Goal: Task Accomplishment & Management: Manage account settings

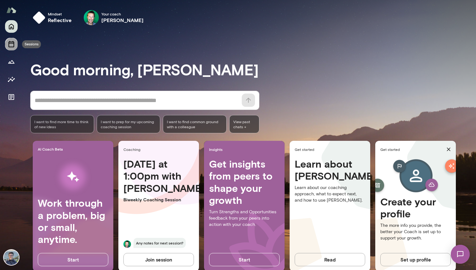
click at [14, 43] on icon "Sessions" at bounding box center [12, 44] width 8 height 8
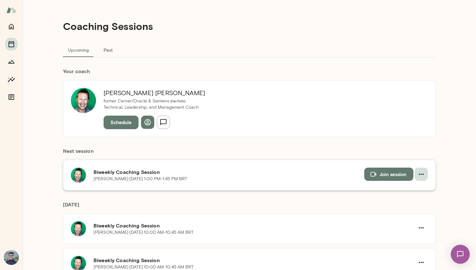
click at [421, 173] on icon "button" at bounding box center [422, 174] width 8 height 8
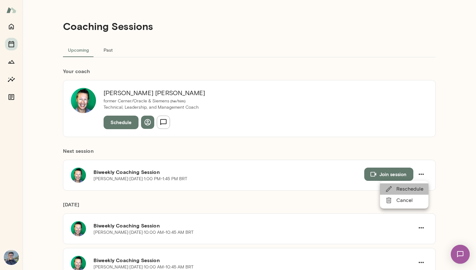
click at [412, 191] on span "Reschedule" at bounding box center [410, 189] width 27 height 8
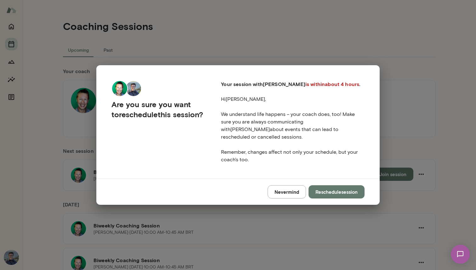
click at [367, 58] on div "Are you sure you want to reschedule this session? Your session with Brian is wi…" at bounding box center [238, 135] width 476 height 270
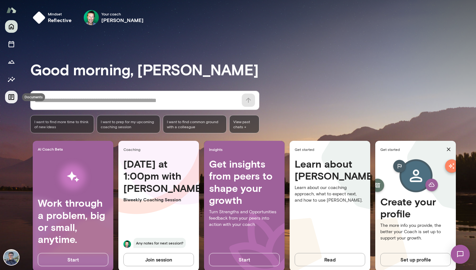
click at [14, 99] on icon "Documents" at bounding box center [12, 97] width 6 height 6
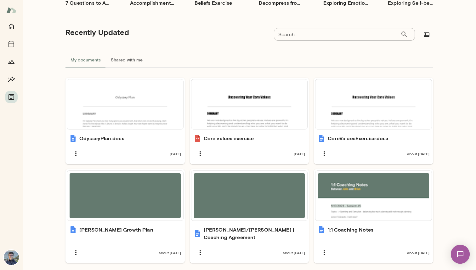
scroll to position [138, 0]
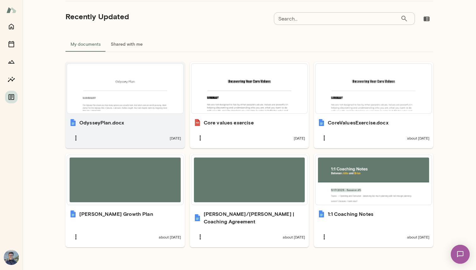
click at [129, 101] on div at bounding box center [125, 88] width 111 height 45
